Goal: Transaction & Acquisition: Book appointment/travel/reservation

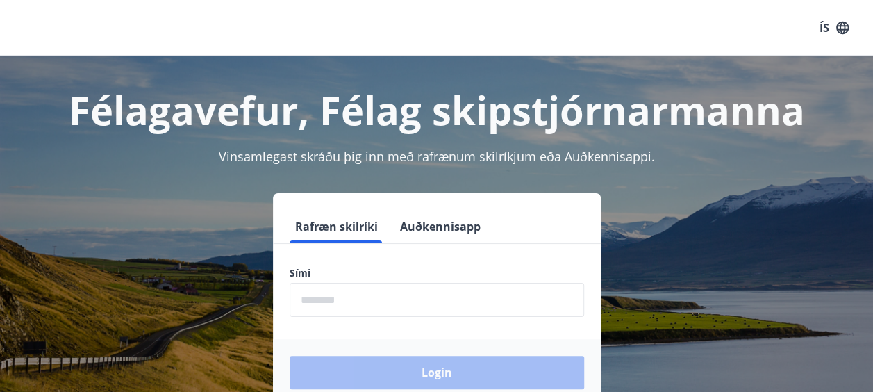
click at [376, 299] on input "phone" at bounding box center [437, 300] width 294 height 34
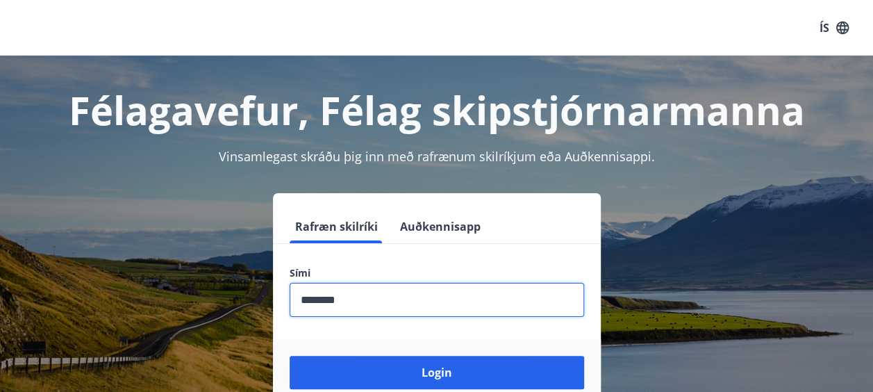
type input "********"
click at [290, 356] on button "Login" at bounding box center [437, 372] width 294 height 33
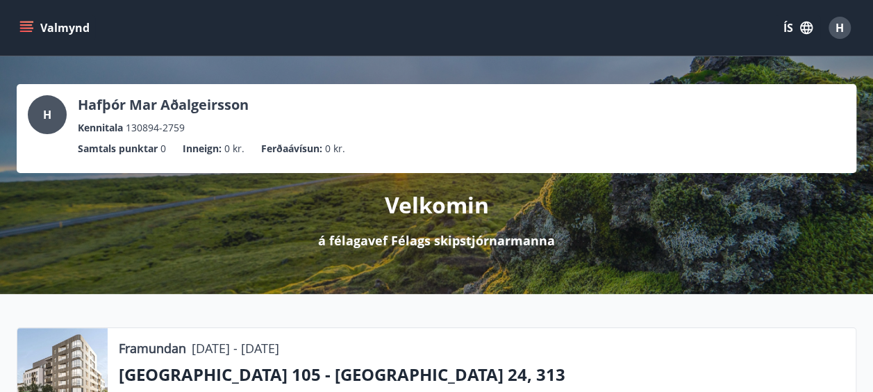
click at [21, 39] on button "Valmynd" at bounding box center [56, 27] width 78 height 25
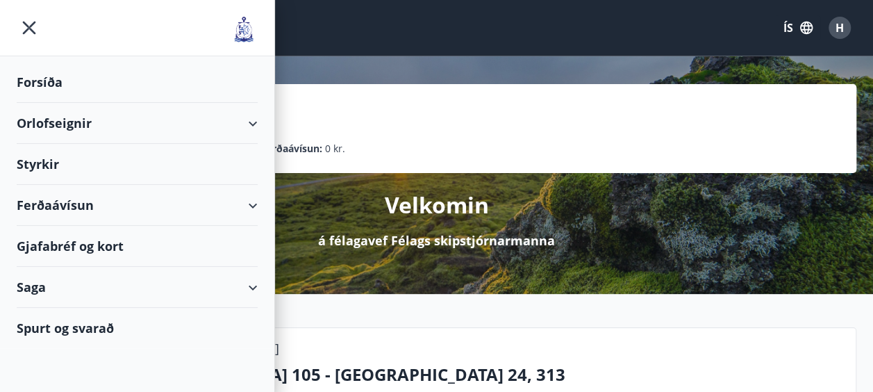
click at [251, 121] on div "Orlofseignir" at bounding box center [137, 123] width 241 height 41
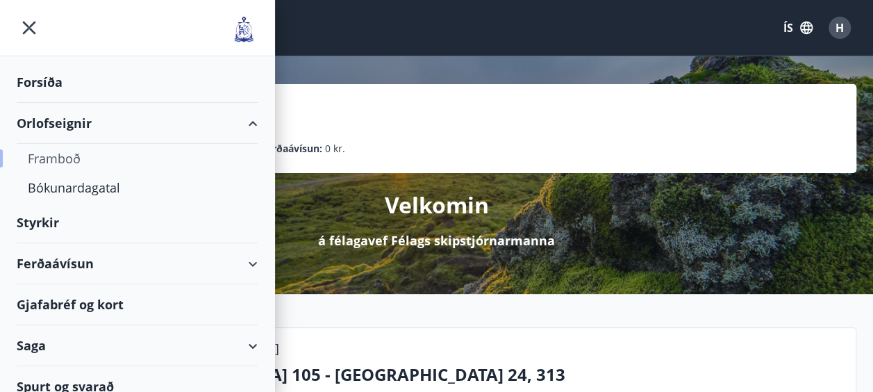
click at [61, 153] on div "Framboð" at bounding box center [137, 158] width 219 height 29
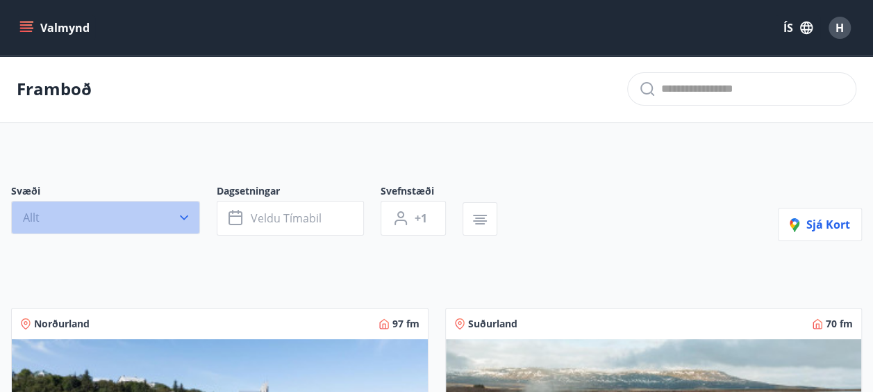
click at [149, 215] on button "Allt" at bounding box center [105, 217] width 189 height 33
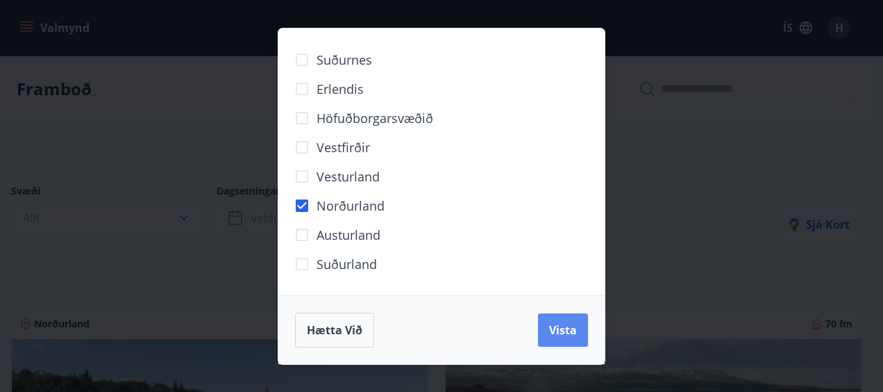
click at [549, 324] on button "Vista" at bounding box center [563, 329] width 50 height 33
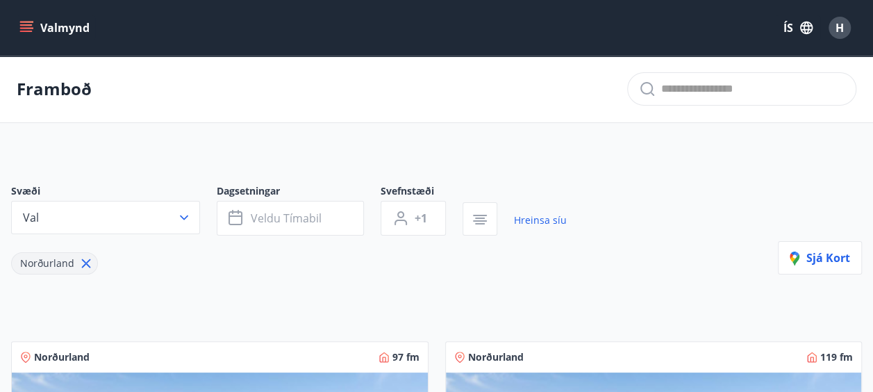
click at [72, 90] on p "Framboð" at bounding box center [54, 89] width 75 height 24
click at [52, 22] on button "Valmynd" at bounding box center [56, 27] width 78 height 25
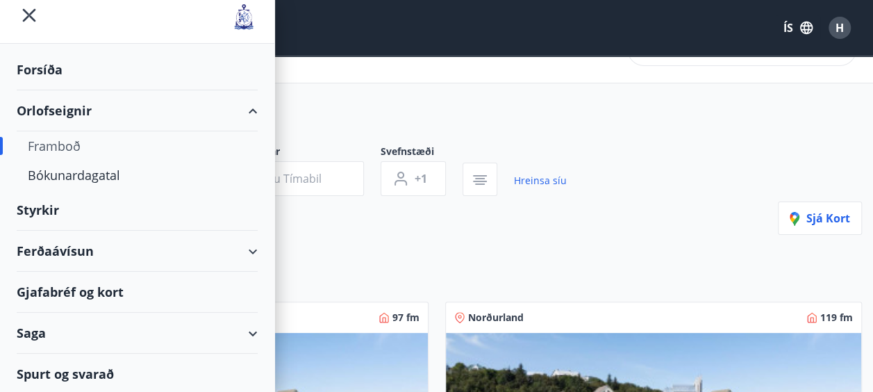
scroll to position [47, 0]
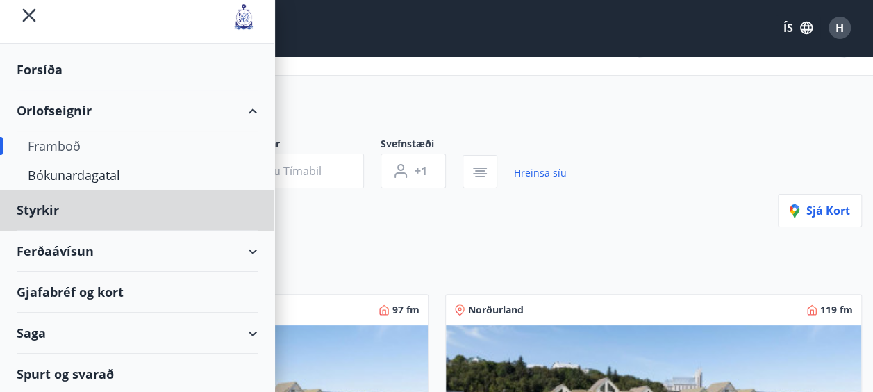
click at [46, 61] on div "Forsíða" at bounding box center [137, 69] width 241 height 41
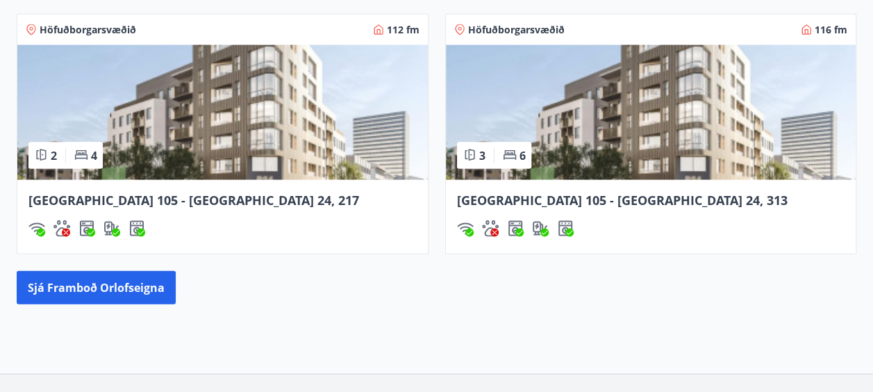
scroll to position [1382, 0]
